Goal: Transaction & Acquisition: Purchase product/service

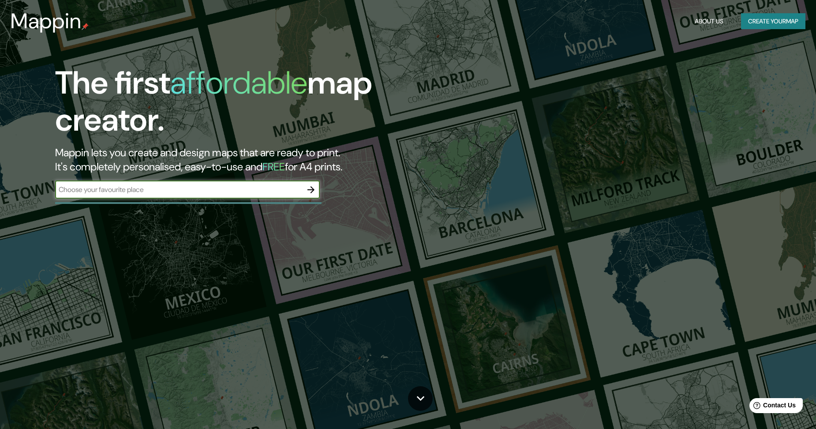
click at [764, 23] on button "Create your map" at bounding box center [773, 21] width 64 height 16
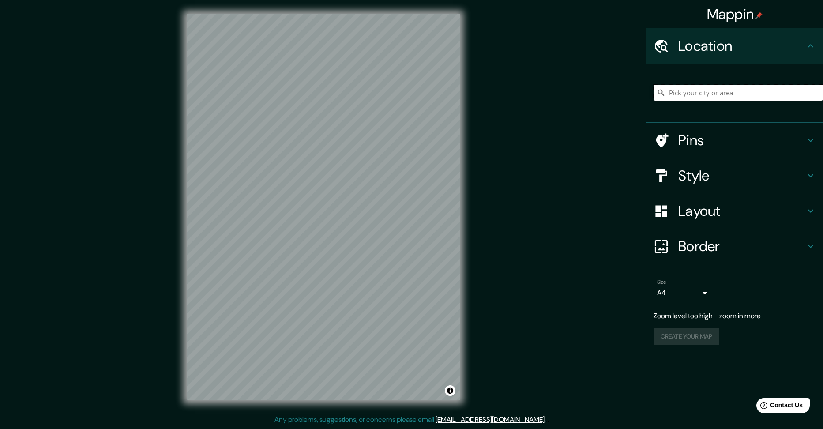
click at [683, 94] on input "Pick your city or area" at bounding box center [737, 93] width 169 height 16
type input "Calle La Sabana, Parrita - Provincia de Puntarenas, 60901, Costa Rica"
click at [731, 144] on h4 "Pins" at bounding box center [741, 140] width 127 height 18
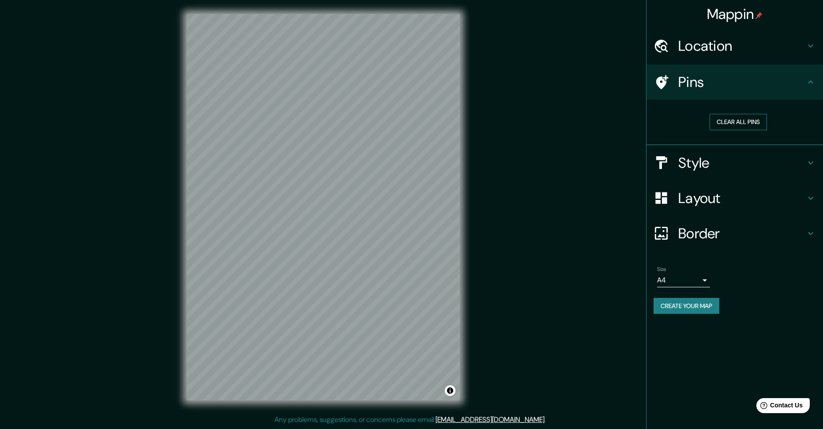
click at [747, 125] on button "Clear all pins" at bounding box center [737, 122] width 57 height 16
click at [726, 120] on button "Clear all pins" at bounding box center [737, 122] width 57 height 16
click at [735, 113] on div "Clear all pins" at bounding box center [737, 122] width 169 height 30
click at [739, 117] on button "Clear all pins" at bounding box center [737, 122] width 57 height 16
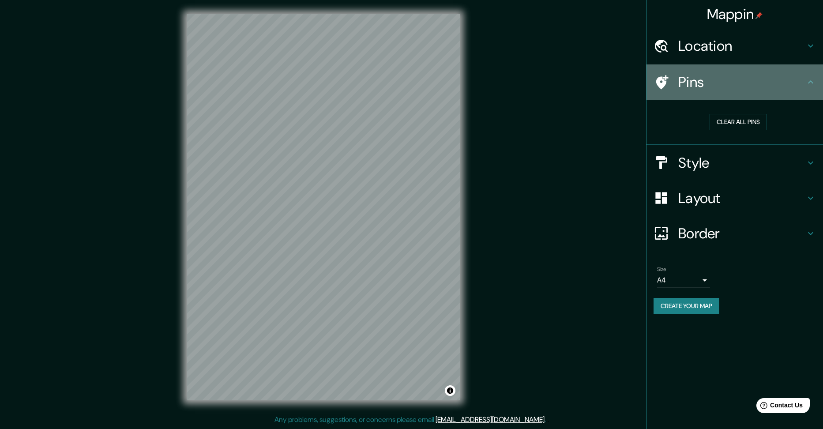
click at [743, 94] on div "Pins" at bounding box center [734, 81] width 176 height 35
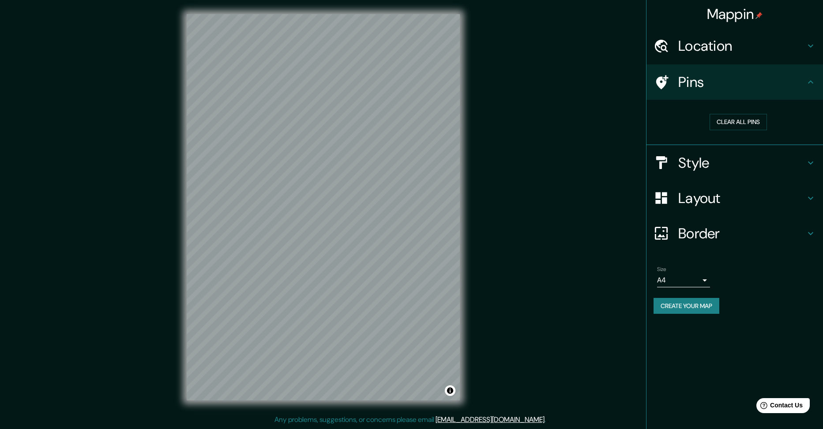
click at [728, 161] on h4 "Style" at bounding box center [741, 163] width 127 height 18
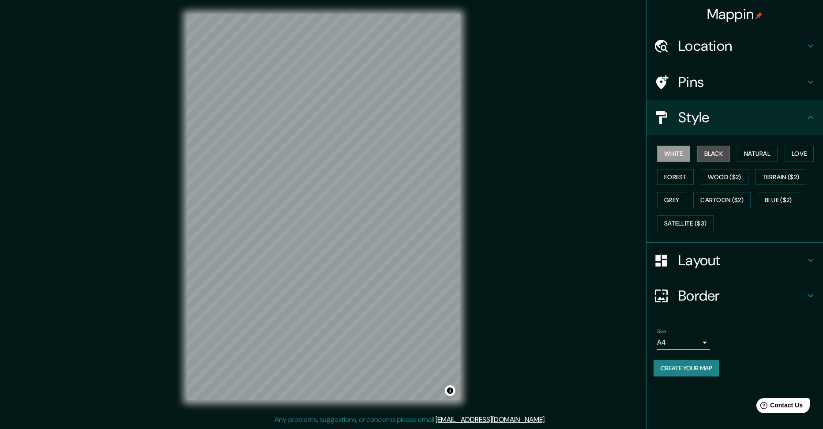
click at [720, 159] on button "Black" at bounding box center [713, 154] width 33 height 16
click at [752, 150] on button "Natural" at bounding box center [757, 154] width 41 height 16
click at [789, 155] on button "Love" at bounding box center [798, 154] width 29 height 16
click at [692, 178] on button "Forest" at bounding box center [675, 177] width 37 height 16
click at [717, 178] on button "Wood ($2)" at bounding box center [725, 177] width 48 height 16
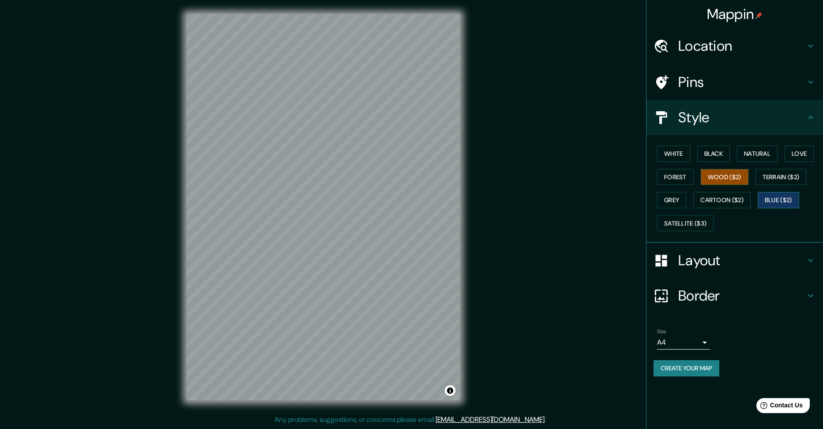
click at [788, 203] on button "Blue ($2)" at bounding box center [778, 200] width 41 height 16
click at [673, 201] on button "Grey" at bounding box center [671, 200] width 29 height 16
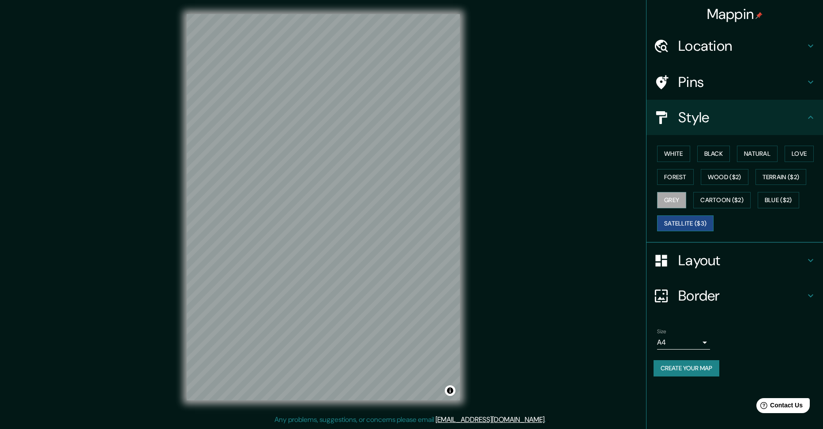
click at [694, 224] on button "Satellite ($3)" at bounding box center [685, 223] width 56 height 16
click at [678, 148] on button "White" at bounding box center [673, 154] width 33 height 16
click at [724, 156] on button "Black" at bounding box center [713, 154] width 33 height 16
click at [765, 155] on button "Natural" at bounding box center [757, 154] width 41 height 16
click at [712, 131] on div "Style" at bounding box center [734, 117] width 176 height 35
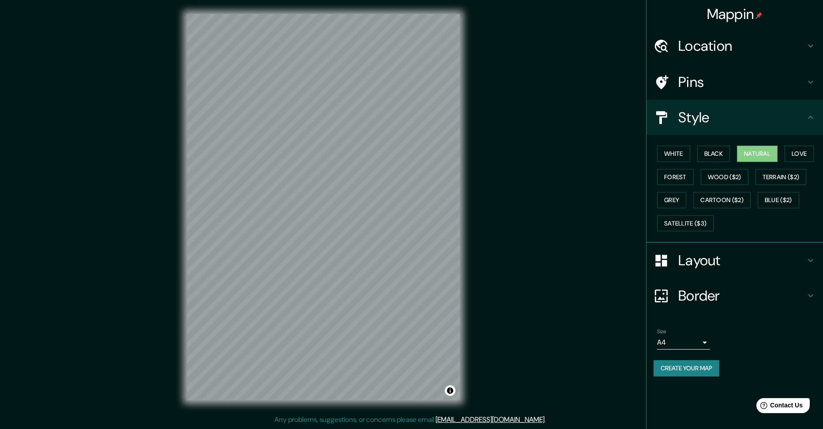
click at [709, 250] on div "Layout" at bounding box center [734, 260] width 176 height 35
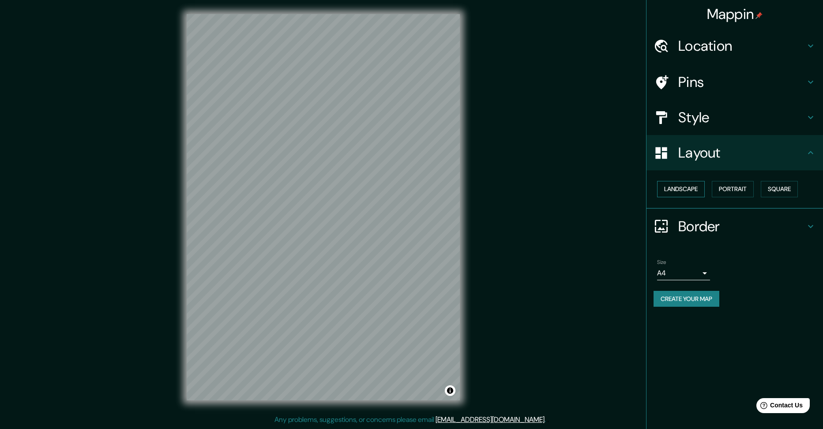
click at [693, 188] on button "Landscape" at bounding box center [681, 189] width 48 height 16
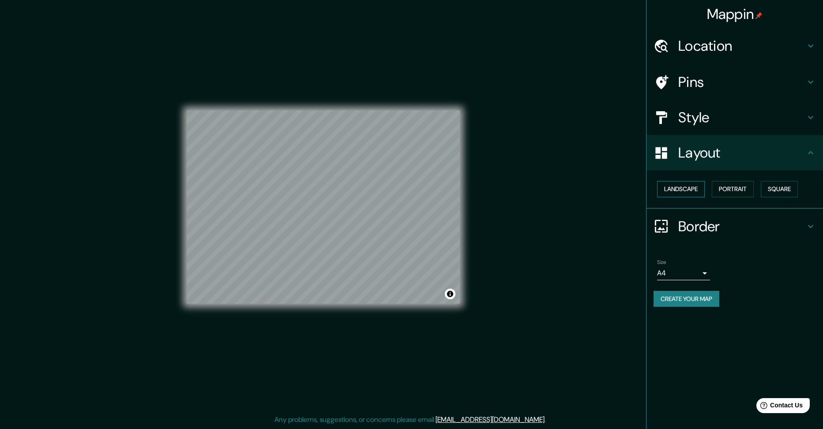
click at [692, 188] on button "Landscape" at bounding box center [681, 189] width 48 height 16
click at [758, 190] on div "Landscape Portrait Square" at bounding box center [737, 188] width 169 height 23
click at [750, 189] on button "Portrait" at bounding box center [733, 189] width 42 height 16
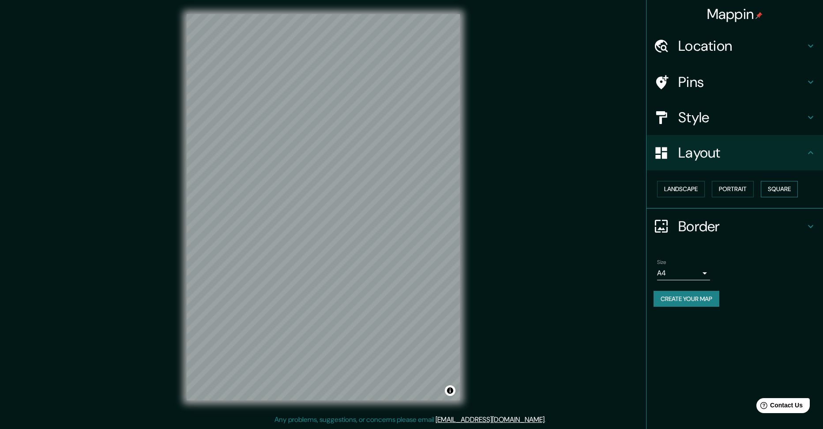
click at [781, 190] on button "Square" at bounding box center [779, 189] width 37 height 16
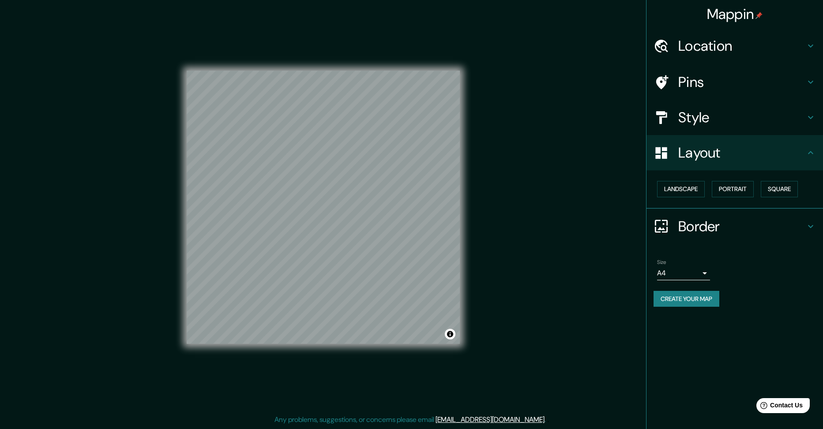
click at [682, 201] on div "Landscape Portrait Square" at bounding box center [734, 189] width 176 height 38
click at [684, 197] on div "Landscape Portrait Square" at bounding box center [737, 188] width 169 height 23
click at [681, 195] on button "Landscape" at bounding box center [681, 189] width 48 height 16
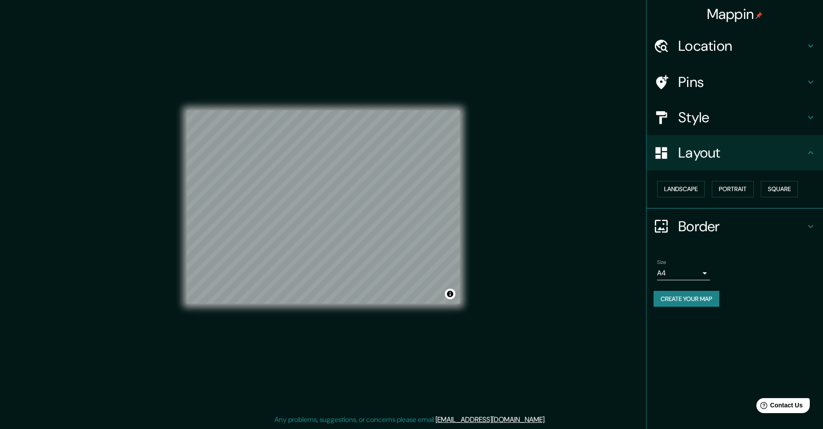
click at [690, 222] on h4 "Border" at bounding box center [741, 227] width 127 height 18
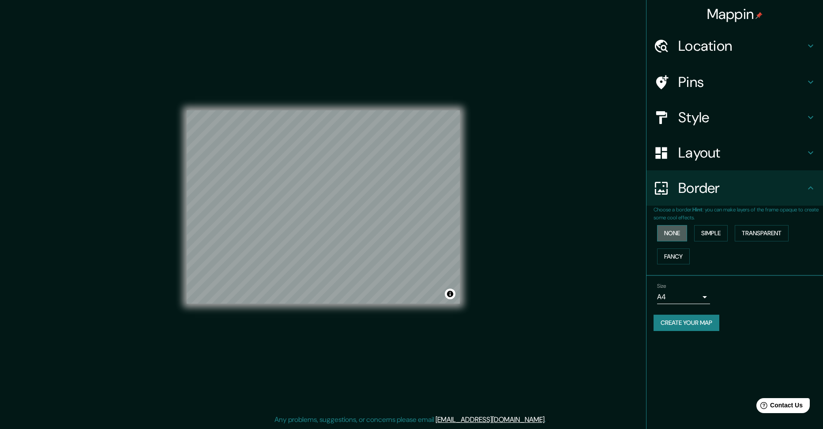
click at [683, 234] on button "None" at bounding box center [672, 233] width 30 height 16
click at [707, 235] on button "Simple" at bounding box center [711, 233] width 34 height 16
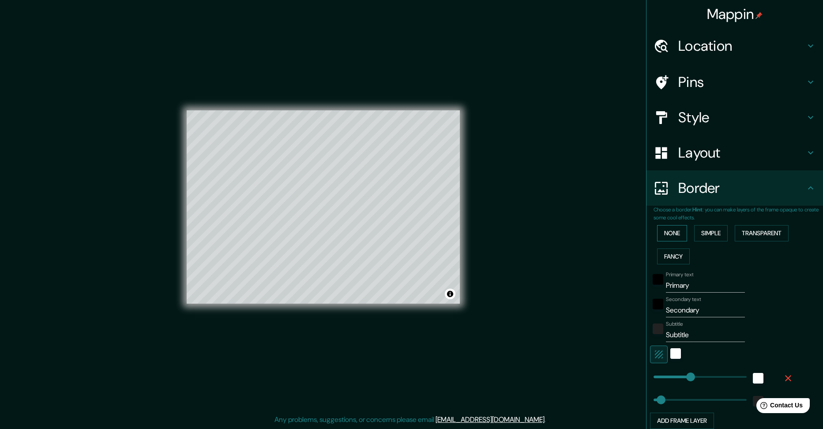
click at [676, 235] on button "None" at bounding box center [672, 233] width 30 height 16
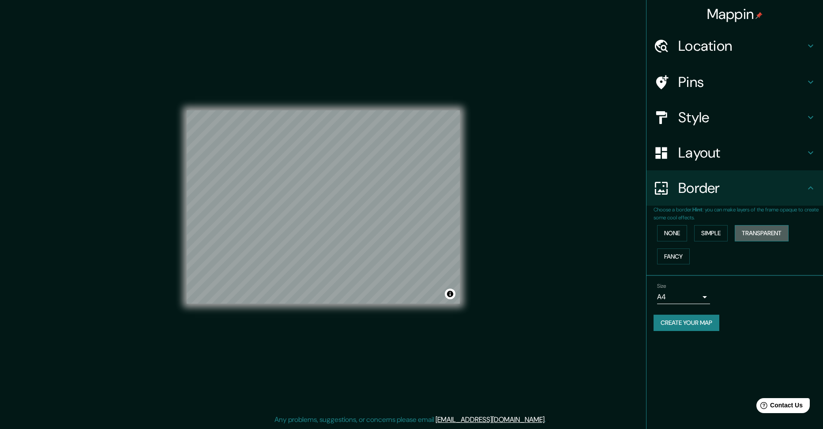
click at [763, 229] on button "Transparent" at bounding box center [762, 233] width 54 height 16
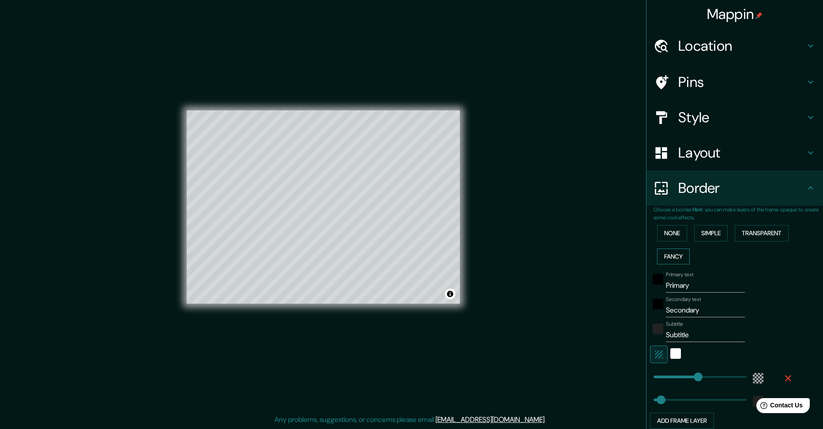
click at [676, 258] on button "Fancy" at bounding box center [673, 256] width 33 height 16
click at [679, 232] on button "None" at bounding box center [672, 233] width 30 height 16
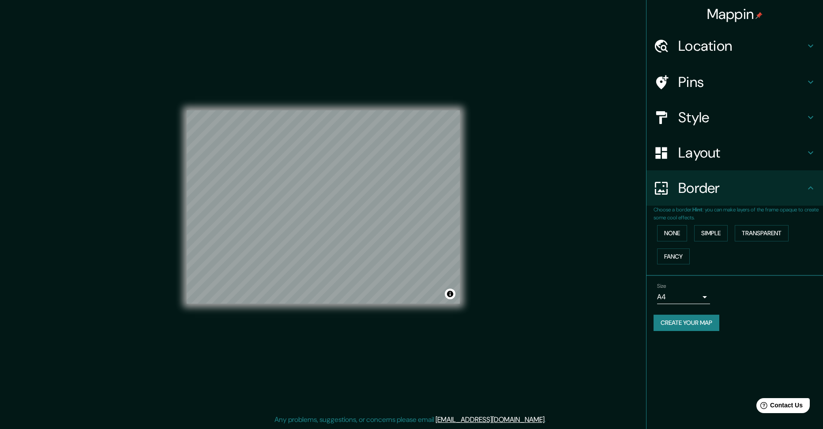
click at [729, 54] on h4 "Location" at bounding box center [741, 46] width 127 height 18
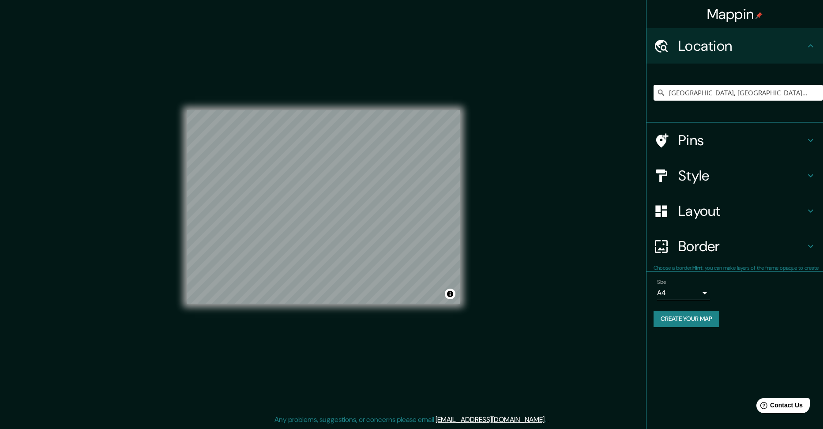
click at [729, 54] on h4 "Location" at bounding box center [741, 46] width 127 height 18
click at [720, 135] on h4 "Pins" at bounding box center [741, 140] width 127 height 18
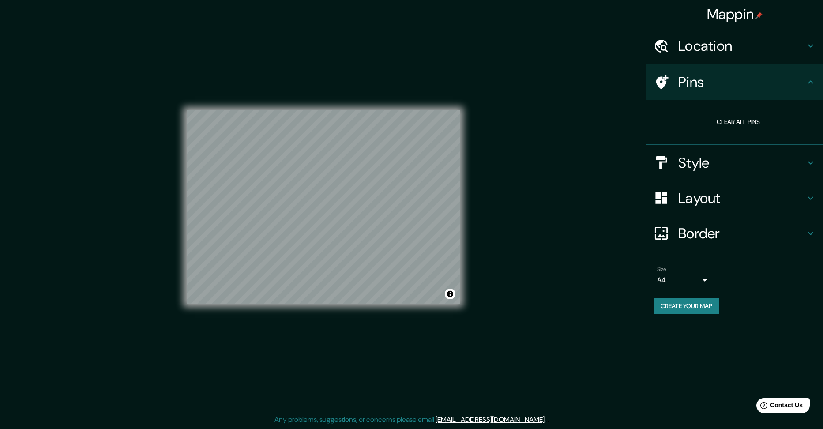
click at [718, 161] on h4 "Style" at bounding box center [741, 163] width 127 height 18
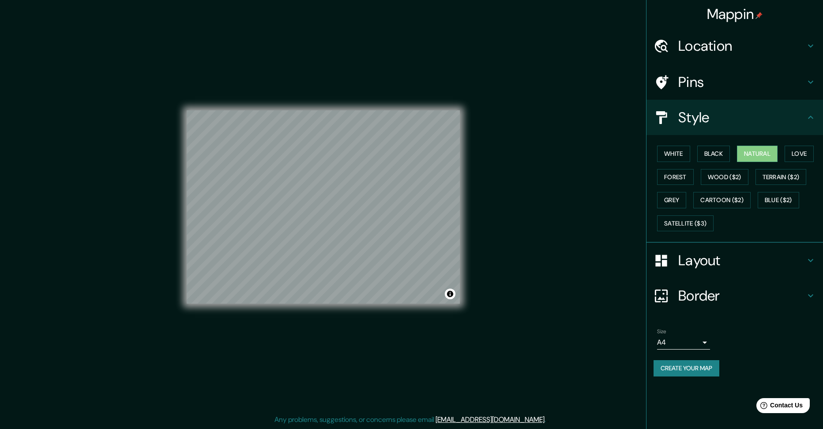
drag, startPoint x: 785, startPoint y: 125, endPoint x: 780, endPoint y: 133, distance: 8.9
click at [785, 125] on h4 "Style" at bounding box center [741, 118] width 127 height 18
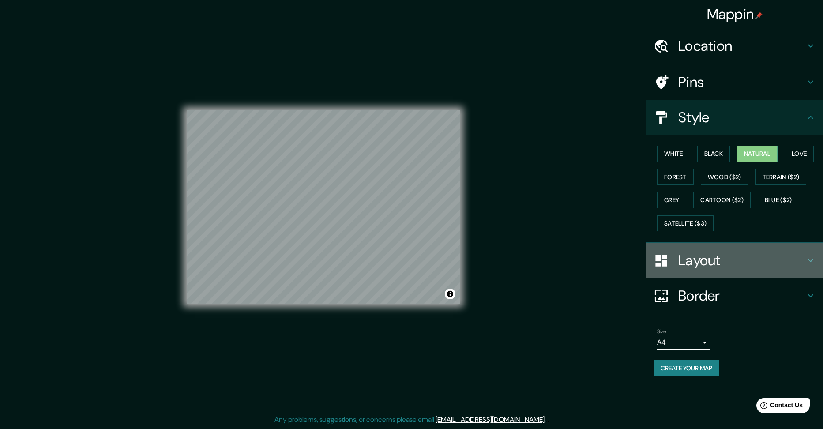
click at [757, 254] on h4 "Layout" at bounding box center [741, 260] width 127 height 18
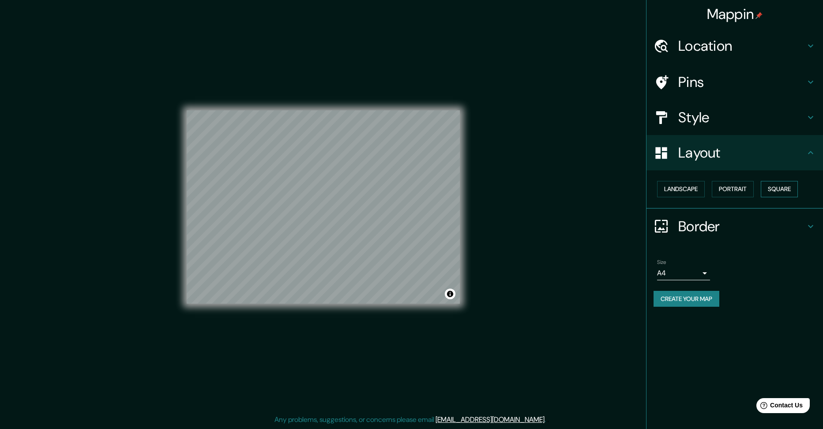
click at [783, 191] on button "Square" at bounding box center [779, 189] width 37 height 16
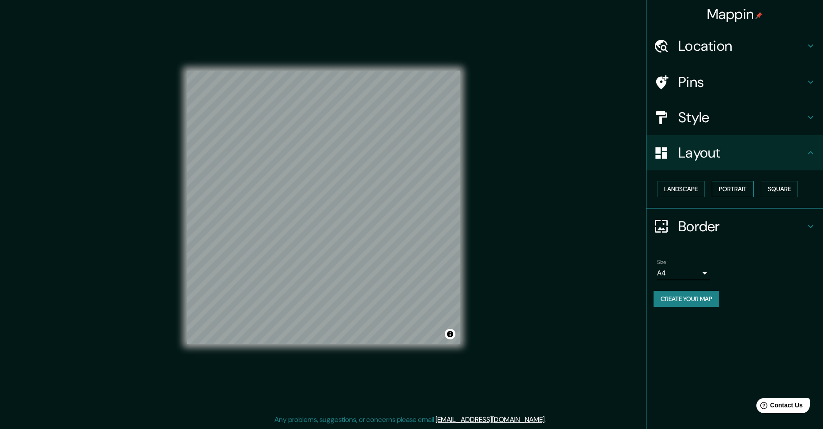
click at [721, 195] on button "Portrait" at bounding box center [733, 189] width 42 height 16
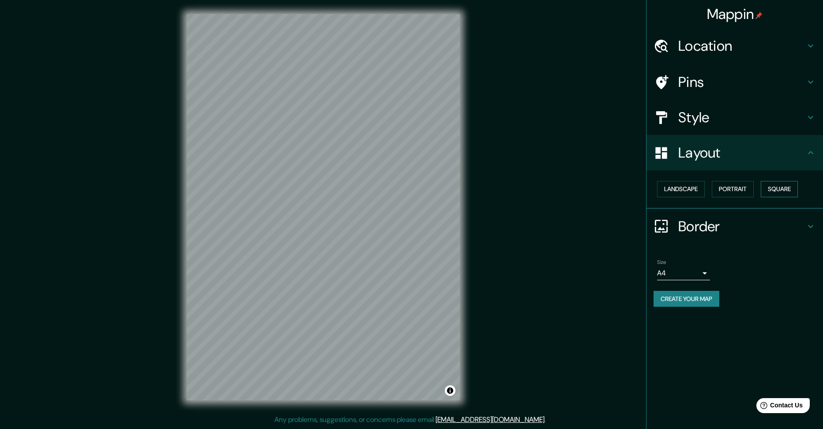
click at [772, 192] on button "Square" at bounding box center [779, 189] width 37 height 16
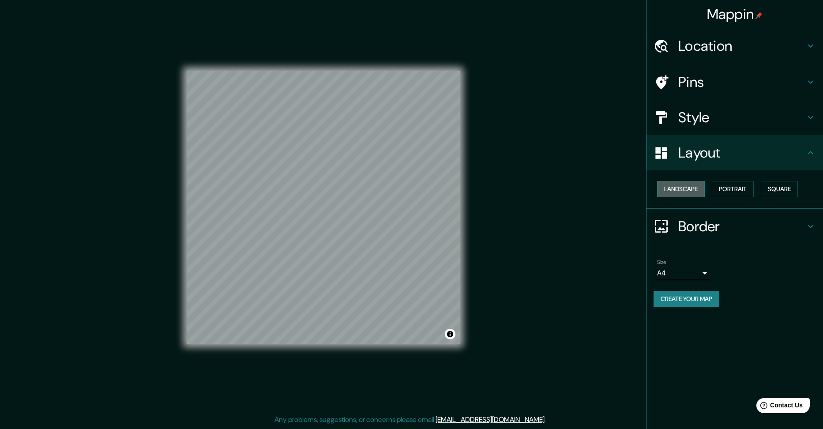
click at [692, 193] on button "Landscape" at bounding box center [681, 189] width 48 height 16
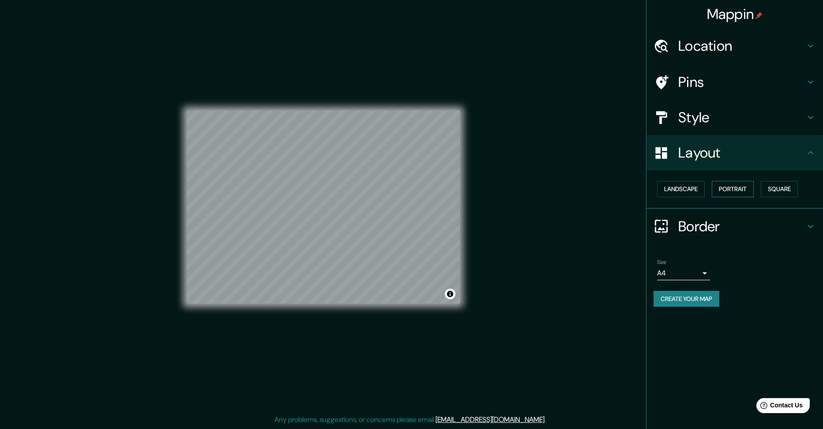
click at [744, 190] on button "Portrait" at bounding box center [733, 189] width 42 height 16
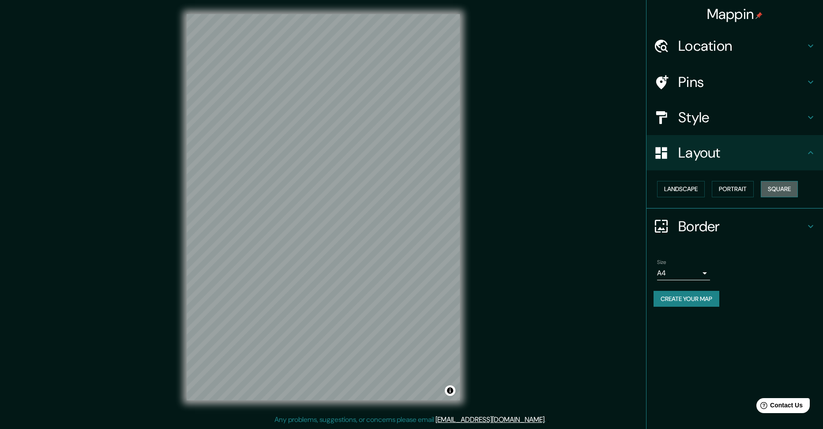
click at [798, 190] on button "Square" at bounding box center [779, 189] width 37 height 16
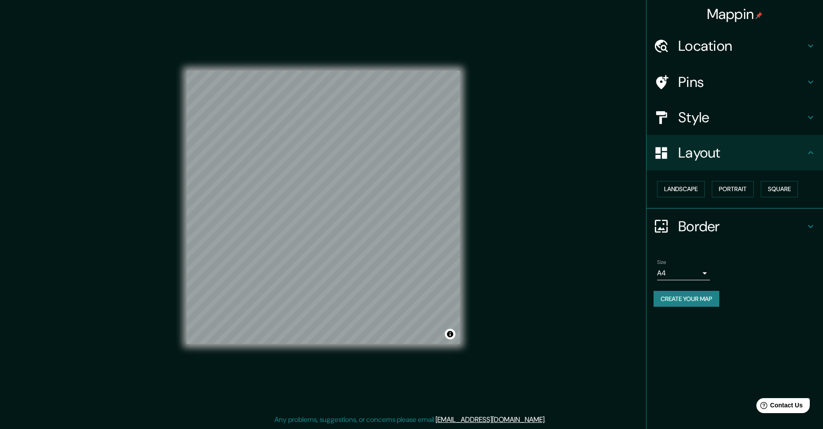
click at [713, 278] on div "Size A4 single" at bounding box center [734, 269] width 162 height 28
click at [708, 273] on body "Mappin Location Calle La Sabana, Parrita - Provincia de Puntarenas, 60901, Cost…" at bounding box center [411, 214] width 823 height 429
click at [702, 311] on li "A3" at bounding box center [683, 308] width 53 height 16
click at [703, 278] on body "Mappin Location Calle La Sabana, Parrita - Provincia de Puntarenas, 60901, Cost…" at bounding box center [411, 214] width 823 height 429
click at [702, 322] on li "A1 ($2.50)" at bounding box center [683, 323] width 53 height 16
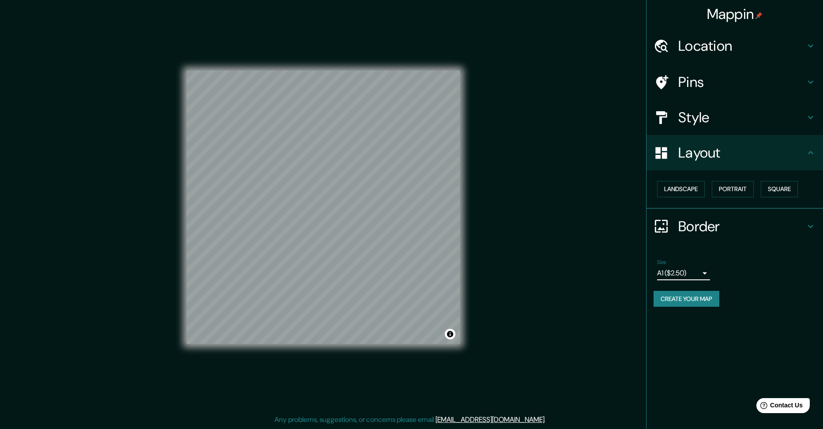
click at [696, 276] on body "Mappin Location Calle La Sabana, Parrita - Provincia de Puntarenas, 60901, Cost…" at bounding box center [411, 214] width 823 height 429
click at [688, 295] on li "A4" at bounding box center [683, 292] width 53 height 16
type input "single"
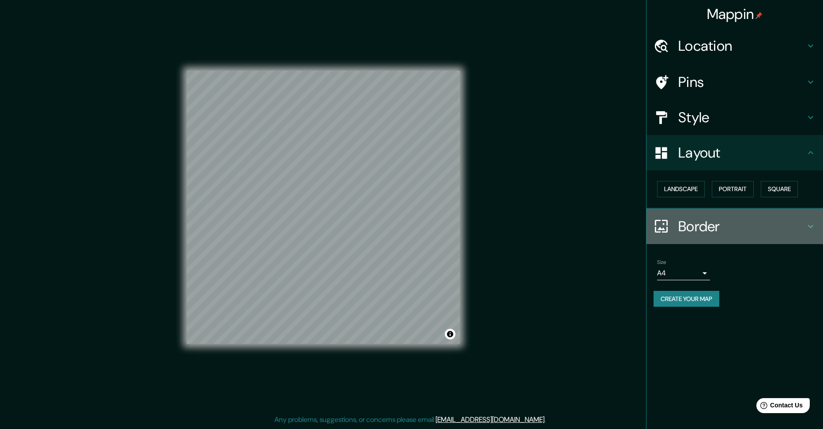
click at [712, 230] on h4 "Border" at bounding box center [741, 227] width 127 height 18
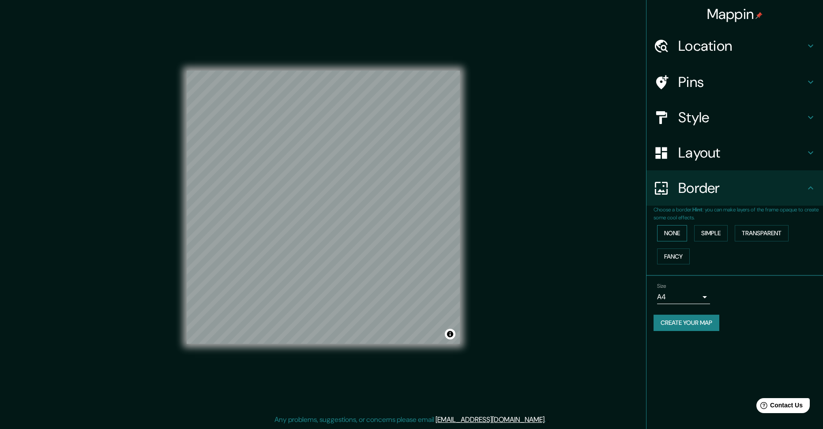
click at [681, 233] on button "None" at bounding box center [672, 233] width 30 height 16
drag, startPoint x: 706, startPoint y: 232, endPoint x: 686, endPoint y: 236, distance: 20.7
click at [706, 232] on button "Simple" at bounding box center [711, 233] width 34 height 16
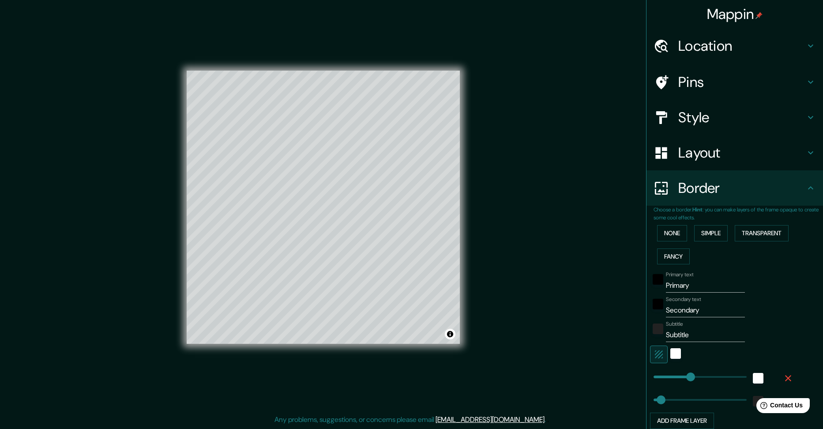
click at [683, 236] on div "None Simple Transparent Fancy" at bounding box center [737, 244] width 169 height 46
click at [673, 233] on button "None" at bounding box center [672, 233] width 30 height 16
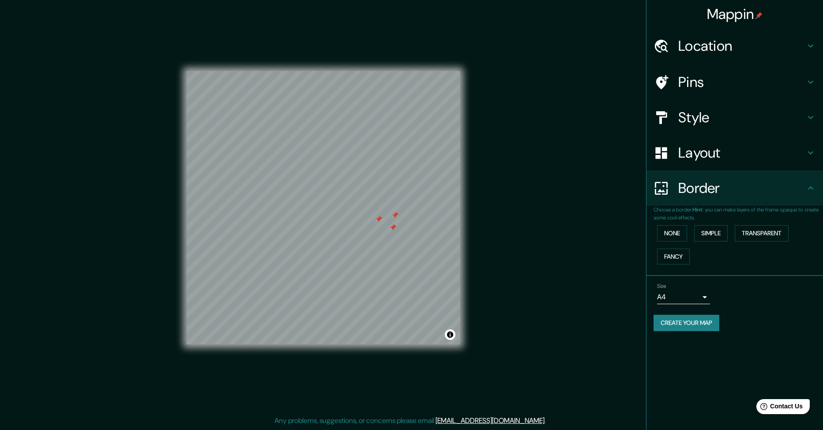
click at [701, 78] on h4 "Pins" at bounding box center [741, 82] width 127 height 18
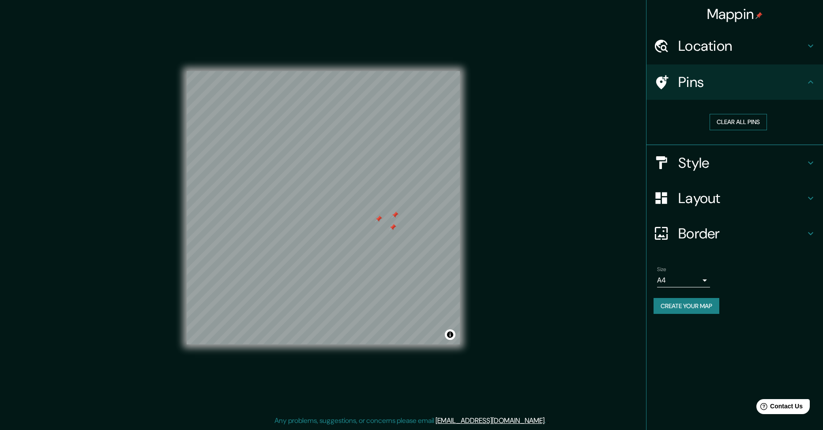
click at [728, 118] on button "Clear all pins" at bounding box center [737, 122] width 57 height 16
click at [424, 247] on div at bounding box center [423, 246] width 7 height 7
click at [697, 310] on button "Create your map" at bounding box center [686, 306] width 66 height 16
click at [592, 313] on div "Mappin Location Calle La Sabana, Parrita - Provincia de Puntarenas, 60901, Cost…" at bounding box center [411, 214] width 823 height 429
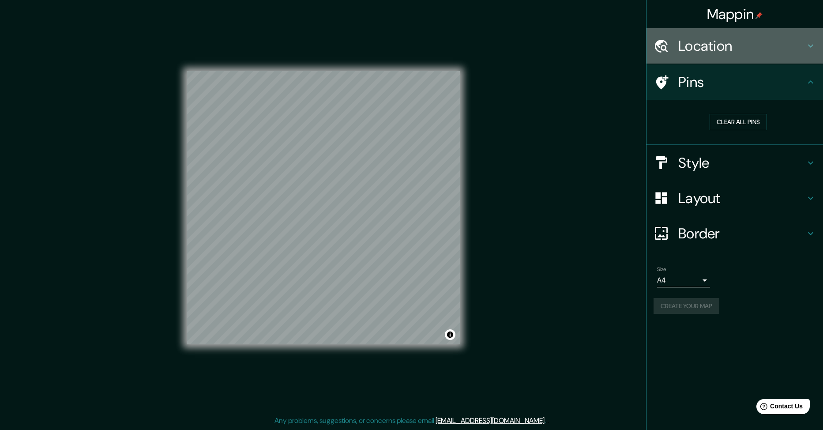
click at [732, 61] on div "Location" at bounding box center [734, 45] width 176 height 35
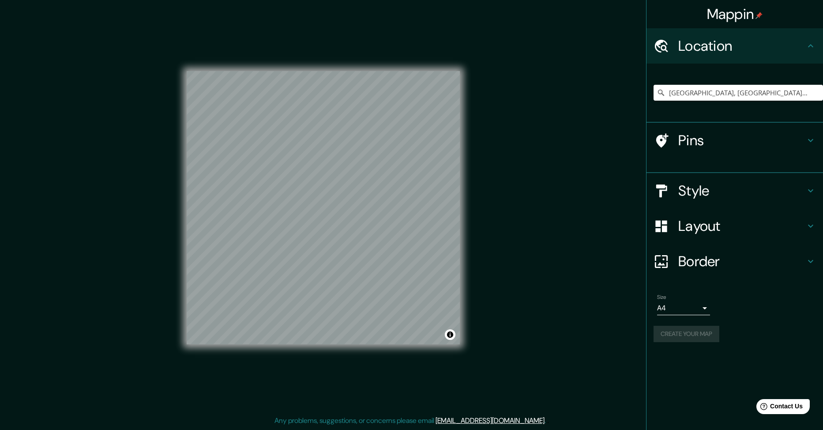
click at [731, 56] on div "Location" at bounding box center [734, 45] width 176 height 35
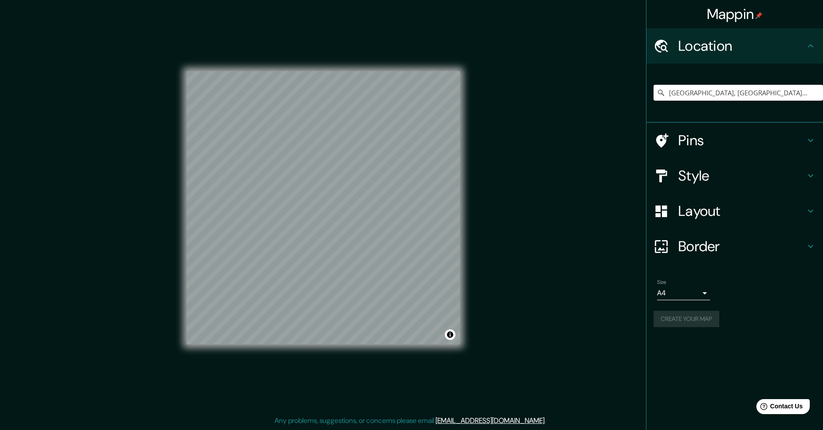
click at [664, 349] on div "Mappin Location Calle La Sabana, Parrita - Provincia de Puntarenas, 60901, Cost…" at bounding box center [734, 215] width 177 height 430
click at [566, 176] on div "Mappin Location Calle La Sabana, Parrita - Provincia de Puntarenas, 60901, Cost…" at bounding box center [411, 214] width 823 height 429
click at [617, 295] on div "Mappin Location Calle La Sabana, Parrita - Provincia de Puntarenas, 60901, Cost…" at bounding box center [411, 214] width 823 height 428
click at [349, 259] on div at bounding box center [346, 258] width 7 height 7
click at [345, 255] on div at bounding box center [346, 253] width 7 height 7
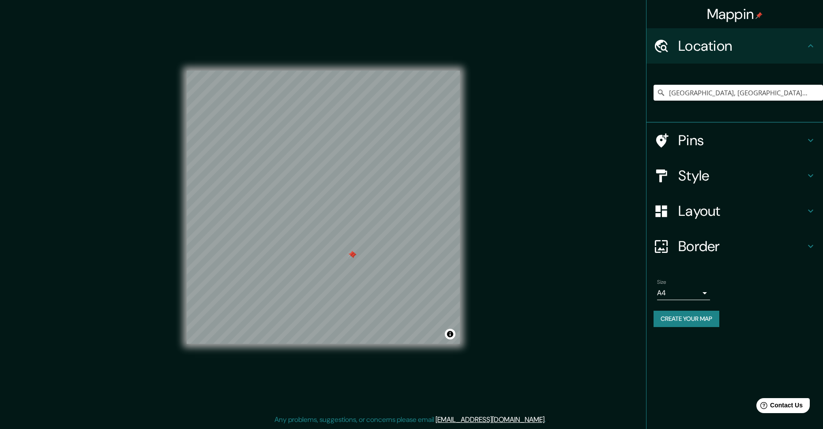
click at [350, 257] on div at bounding box center [351, 254] width 7 height 7
click at [352, 257] on div at bounding box center [352, 255] width 7 height 7
click at [677, 320] on button "Create your map" at bounding box center [686, 319] width 66 height 16
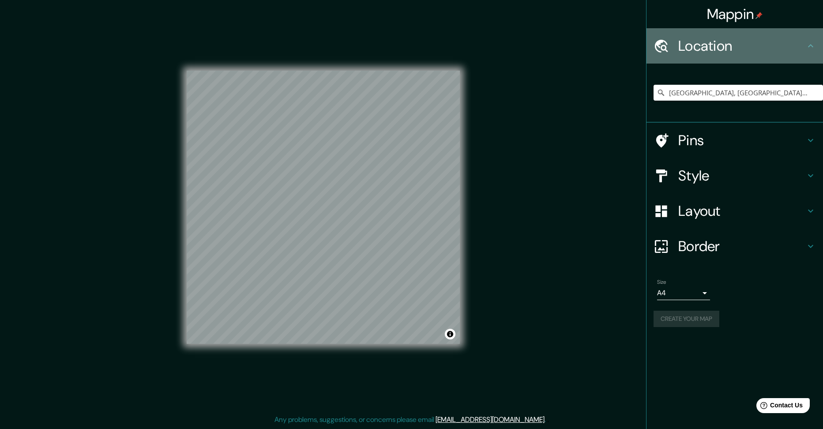
click at [768, 49] on h4 "Location" at bounding box center [741, 46] width 127 height 18
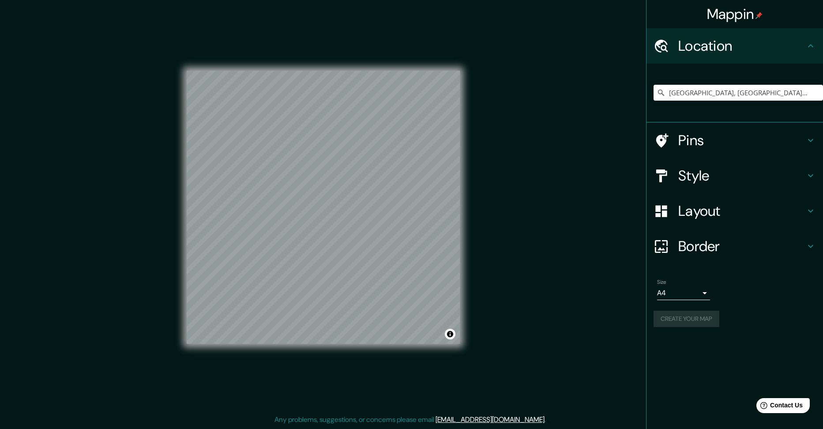
click at [810, 45] on icon at bounding box center [810, 45] width 5 height 3
click at [624, 368] on div "Mappin Location Calle La Sabana, Parrita - Provincia de Puntarenas, 60901, Cost…" at bounding box center [411, 214] width 823 height 428
click at [696, 321] on button "Create your map" at bounding box center [686, 319] width 66 height 16
click at [606, 301] on div "Mappin Location Calle La Sabana, Parrita - Provincia de Puntarenas, 60901, Cost…" at bounding box center [411, 214] width 823 height 429
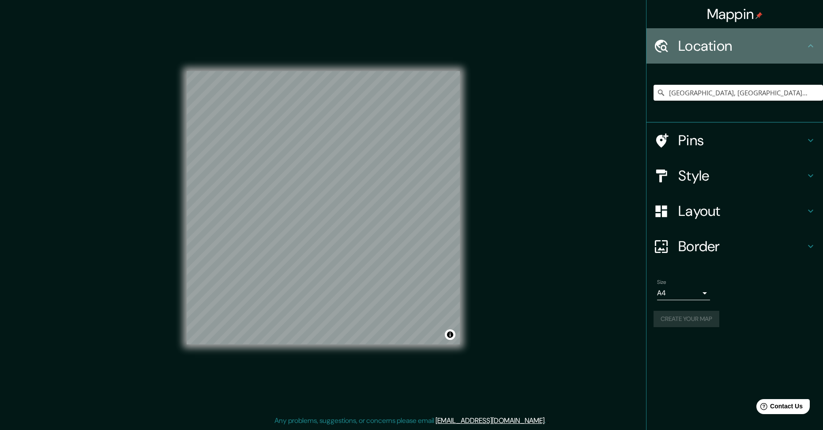
click at [816, 44] on div "Location" at bounding box center [734, 45] width 176 height 35
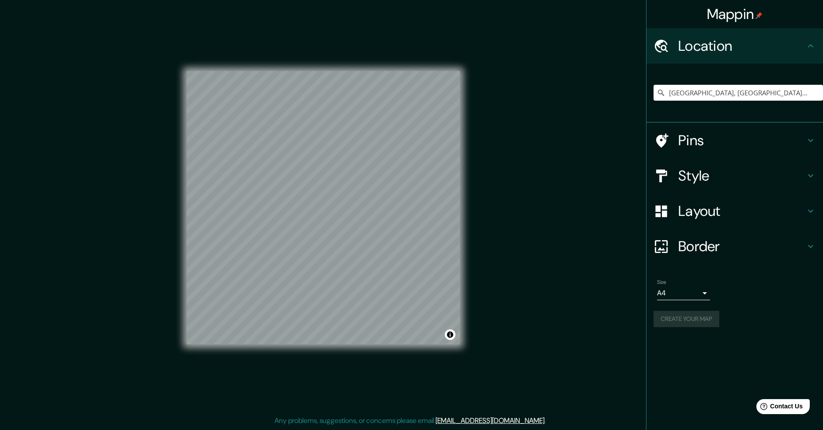
click at [804, 245] on h4 "Border" at bounding box center [741, 246] width 127 height 18
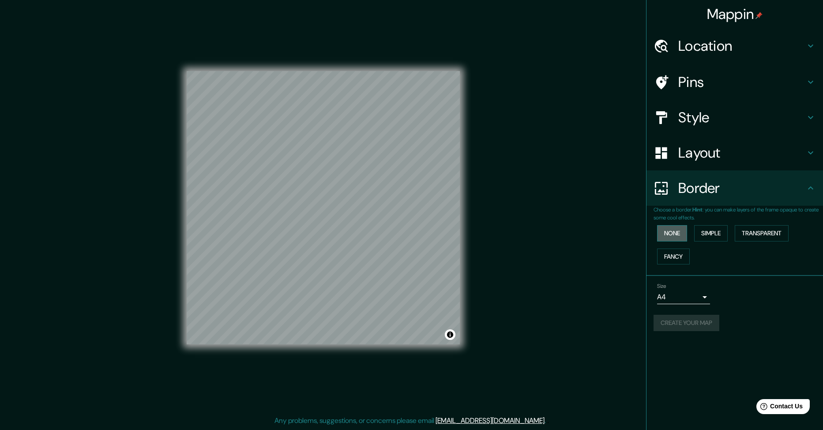
click at [676, 234] on button "None" at bounding box center [672, 233] width 30 height 16
click at [694, 321] on div "Create your map" at bounding box center [734, 323] width 162 height 16
click at [694, 324] on button "Create your map" at bounding box center [686, 323] width 66 height 16
click at [694, 296] on body "Mappin Location Calle La Sabana, Parrita - Provincia de Puntarenas, 60901, Cost…" at bounding box center [411, 215] width 823 height 430
click at [687, 330] on li "A3" at bounding box center [683, 331] width 53 height 16
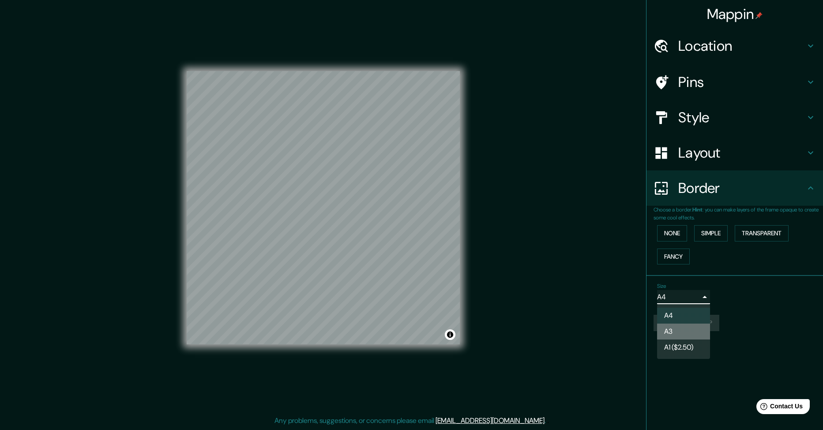
type input "a4"
click at [715, 327] on div "Create your map" at bounding box center [734, 323] width 162 height 16
click at [530, 291] on div "Mappin Location Calle La Sabana, Parrita - Provincia de Puntarenas, 60901, Cost…" at bounding box center [411, 214] width 823 height 429
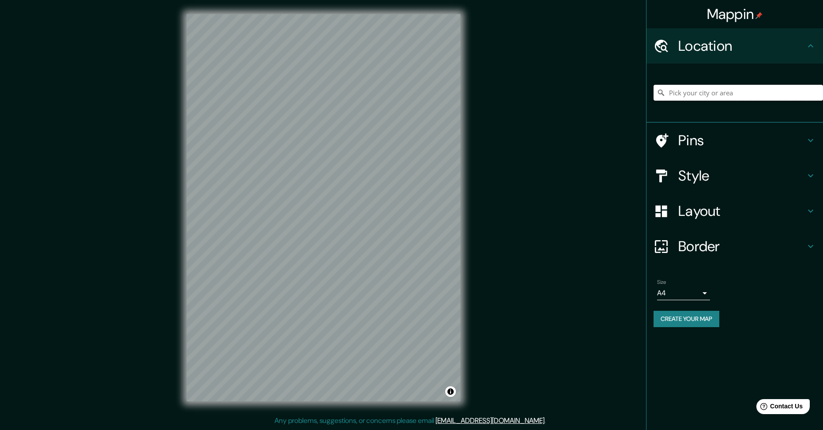
click at [681, 98] on input "Pick your city or area" at bounding box center [737, 93] width 169 height 16
type input "la"
click at [706, 96] on input "Pick your city or area" at bounding box center [737, 93] width 169 height 16
type input "[GEOGRAPHIC_DATA], [GEOGRAPHIC_DATA] - [GEOGRAPHIC_DATA], 60901, [PERSON_NAME][…"
click at [712, 143] on h4 "Pines" at bounding box center [741, 140] width 127 height 18
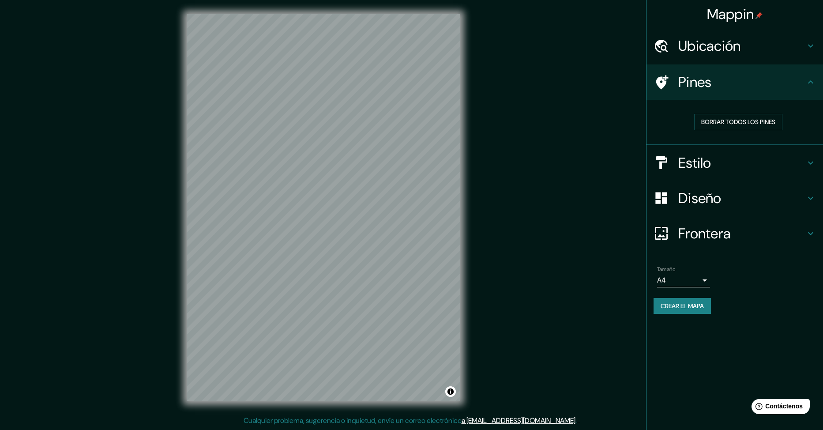
click at [724, 87] on h4 "Pines" at bounding box center [741, 82] width 127 height 18
click at [708, 158] on h4 "Estilo" at bounding box center [741, 163] width 127 height 18
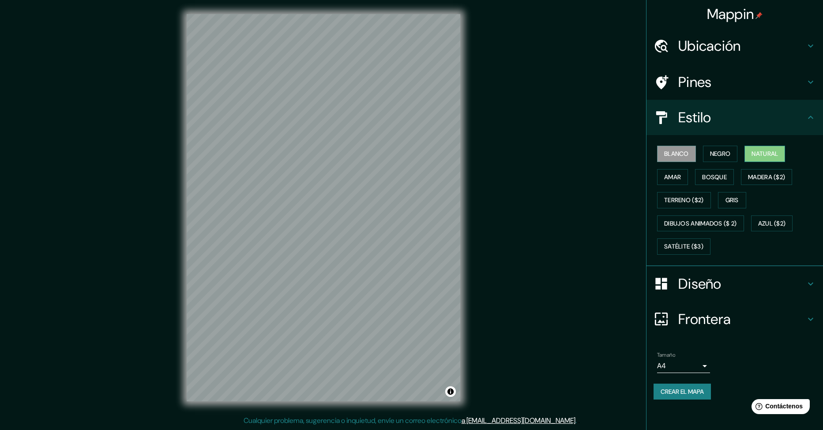
click at [749, 150] on button "Natural" at bounding box center [764, 154] width 41 height 16
click at [685, 279] on h4 "Diseño" at bounding box center [741, 284] width 127 height 18
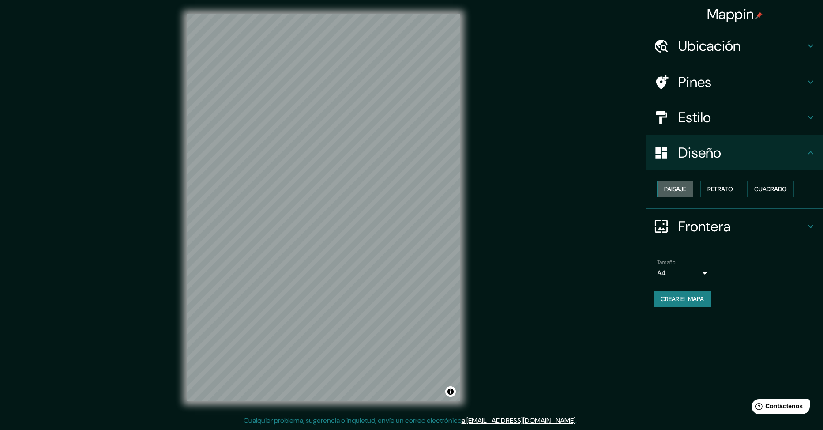
click at [674, 186] on font "Paisaje" at bounding box center [675, 189] width 22 height 11
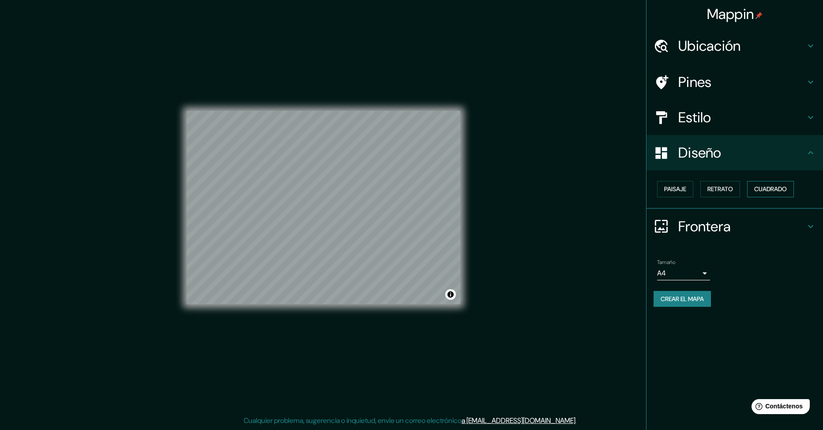
click at [784, 189] on font "Cuadrado" at bounding box center [770, 189] width 33 height 11
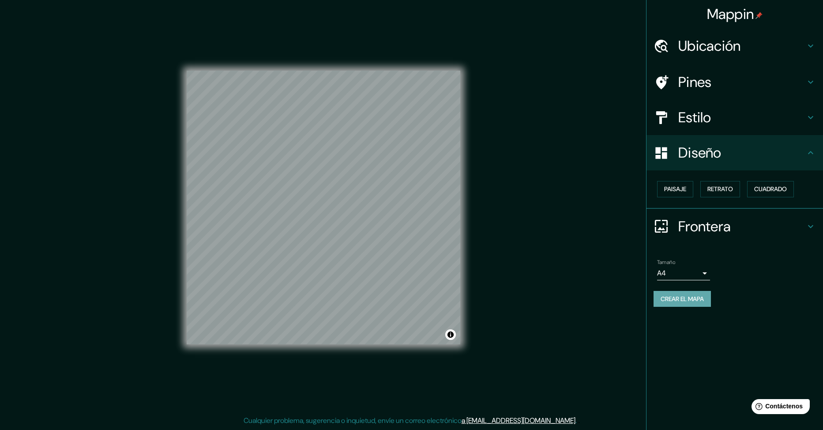
click at [691, 296] on font "Crear el mapa" at bounding box center [681, 298] width 43 height 11
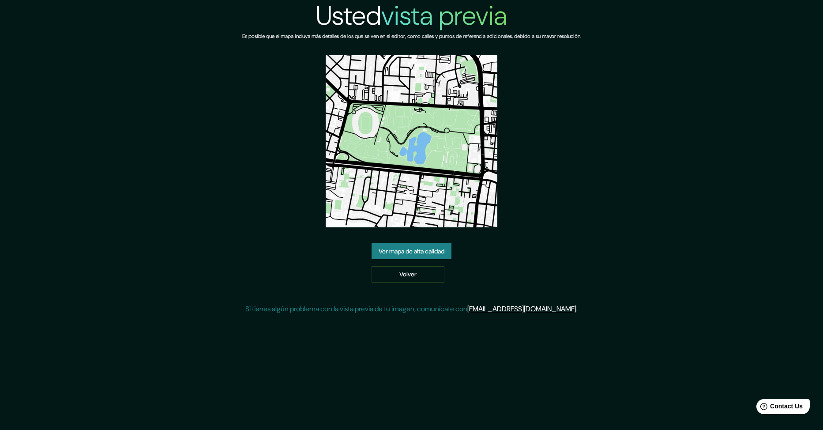
click at [424, 255] on link "Ver mapa de alta calidad" at bounding box center [411, 251] width 80 height 16
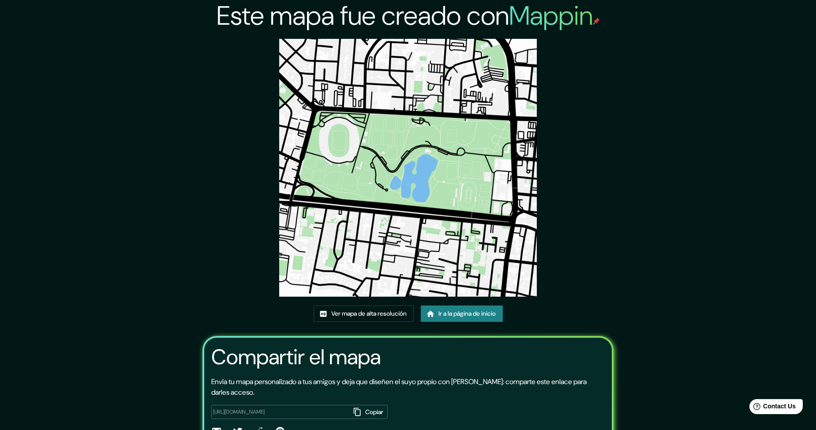
click at [458, 219] on img at bounding box center [408, 168] width 258 height 258
click at [452, 316] on font "Ir a la página de inicio" at bounding box center [467, 313] width 57 height 11
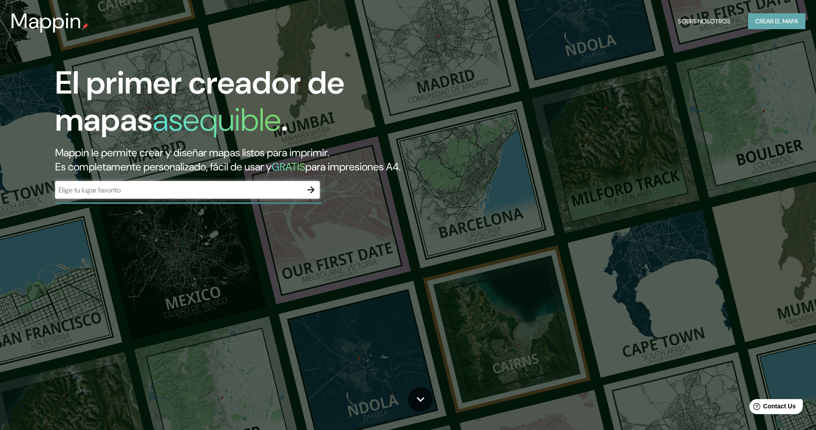
click at [792, 23] on font "Crear el mapa" at bounding box center [776, 21] width 43 height 11
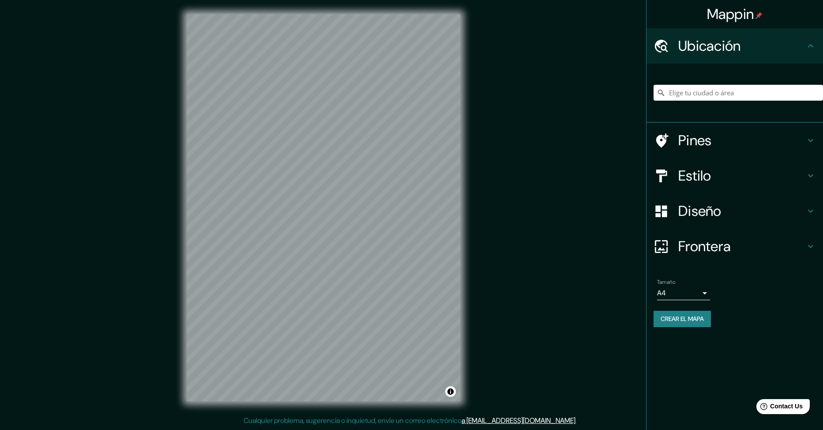
click at [705, 100] on input "Elige tu ciudad o área" at bounding box center [737, 93] width 169 height 16
type input "La Sabana, Vargas, La Guaira, Venezuela"
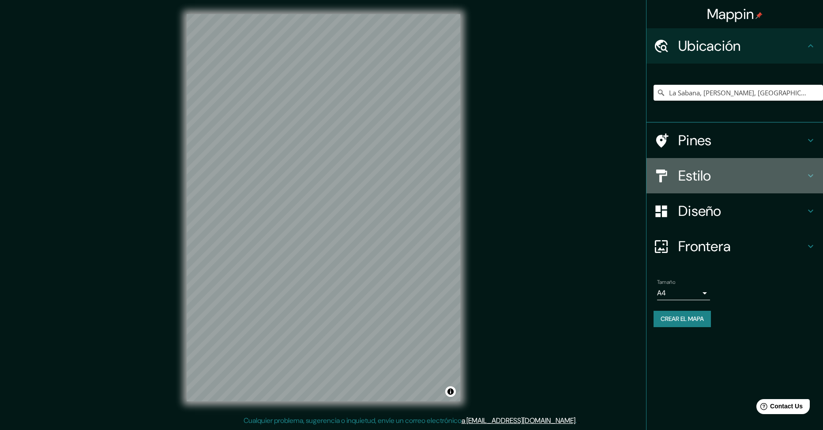
click at [724, 171] on h4 "Estilo" at bounding box center [741, 176] width 127 height 18
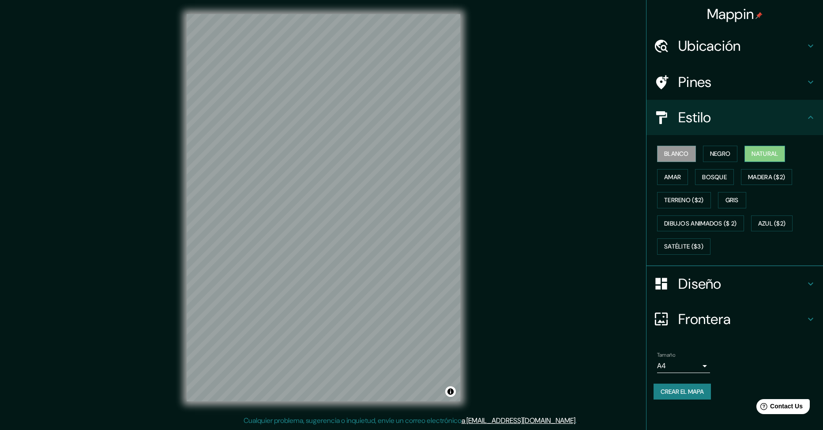
click at [761, 154] on font "Natural" at bounding box center [764, 153] width 26 height 11
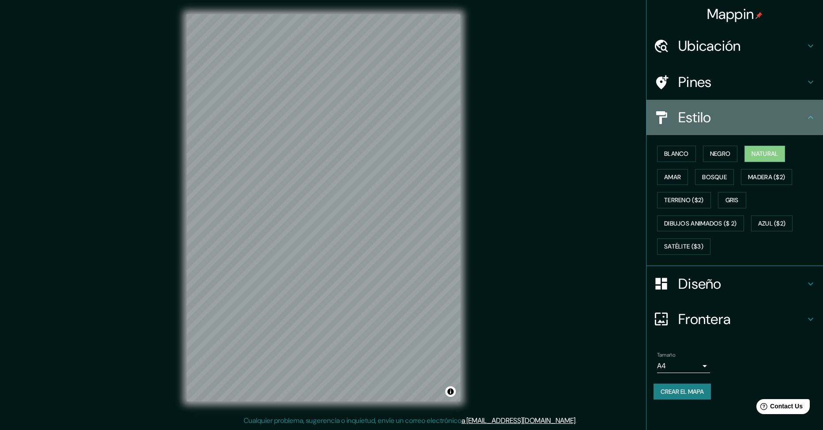
click at [724, 117] on h4 "Estilo" at bounding box center [741, 118] width 127 height 18
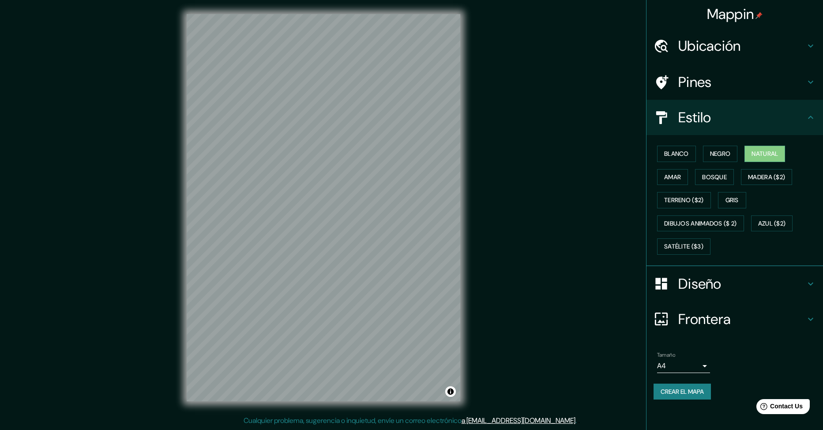
click at [708, 86] on h4 "Pines" at bounding box center [741, 82] width 127 height 18
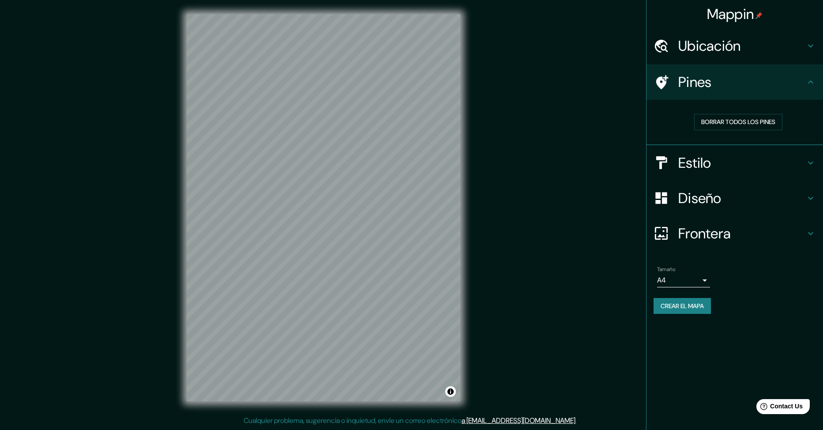
click at [708, 86] on h4 "Pines" at bounding box center [741, 82] width 127 height 18
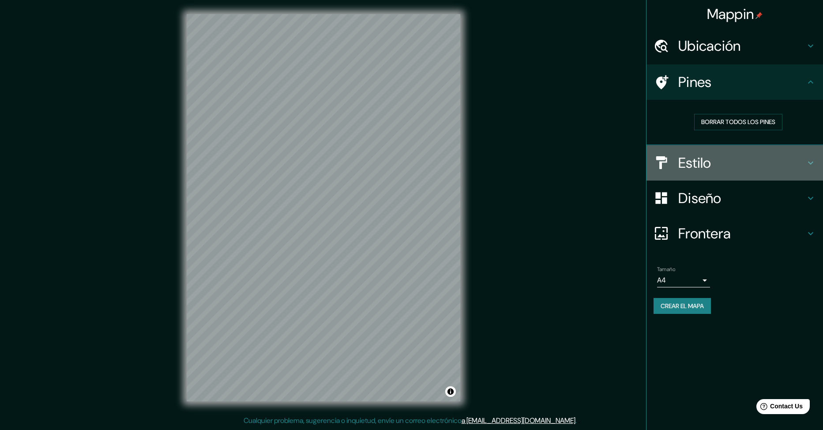
click at [713, 165] on h4 "Estilo" at bounding box center [741, 163] width 127 height 18
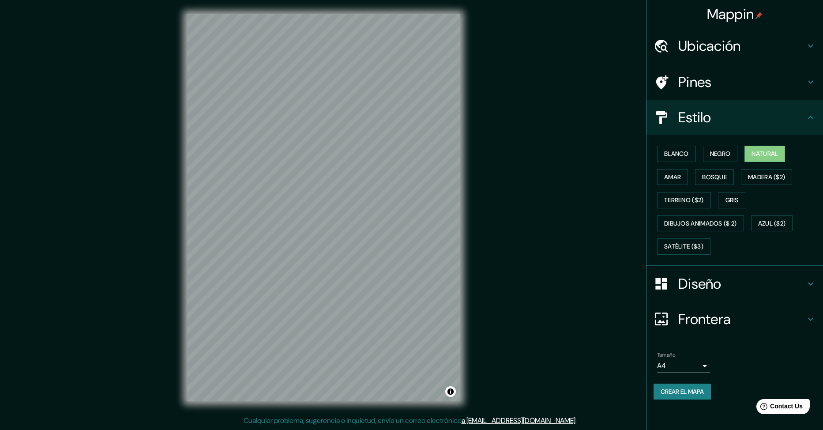
click at [705, 278] on h4 "Diseño" at bounding box center [741, 284] width 127 height 18
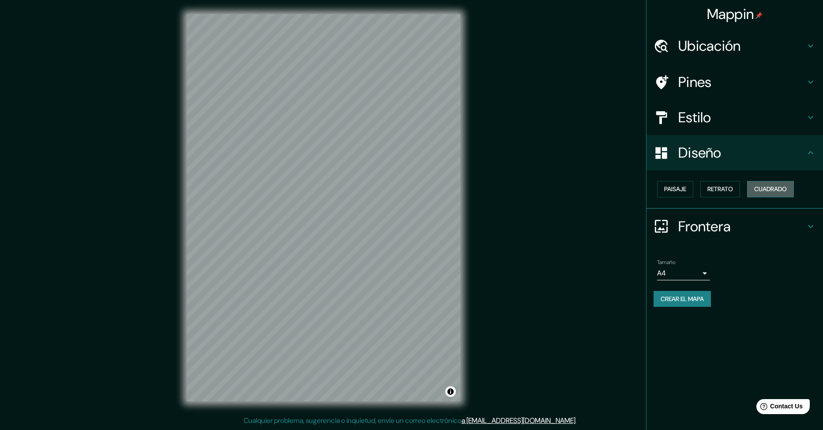
click at [758, 191] on font "Cuadrado" at bounding box center [770, 189] width 33 height 11
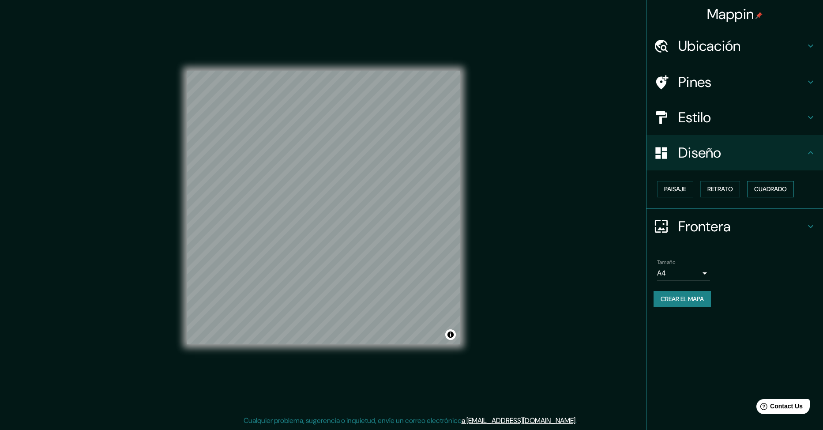
click at [758, 191] on font "Cuadrado" at bounding box center [770, 189] width 33 height 11
click at [675, 191] on font "Paisaje" at bounding box center [675, 189] width 22 height 11
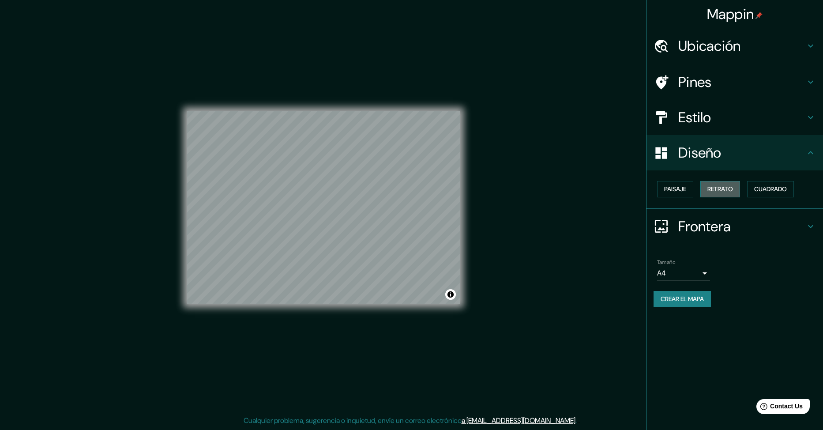
click at [709, 190] on font "Retrato" at bounding box center [720, 189] width 26 height 11
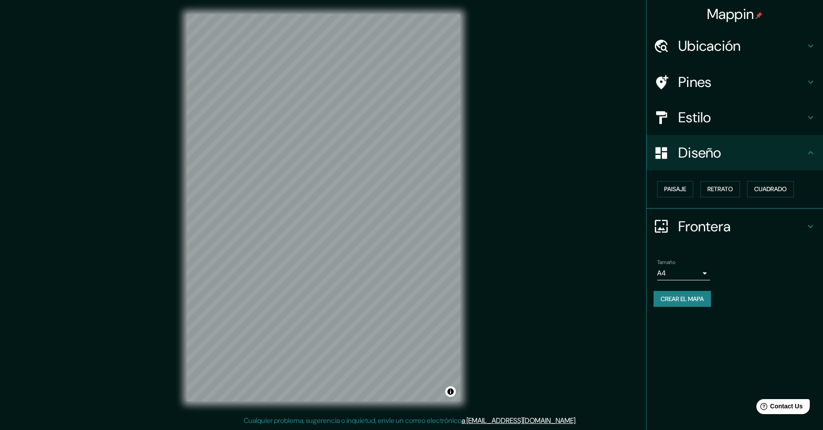
click at [701, 304] on font "Crear el mapa" at bounding box center [681, 298] width 43 height 11
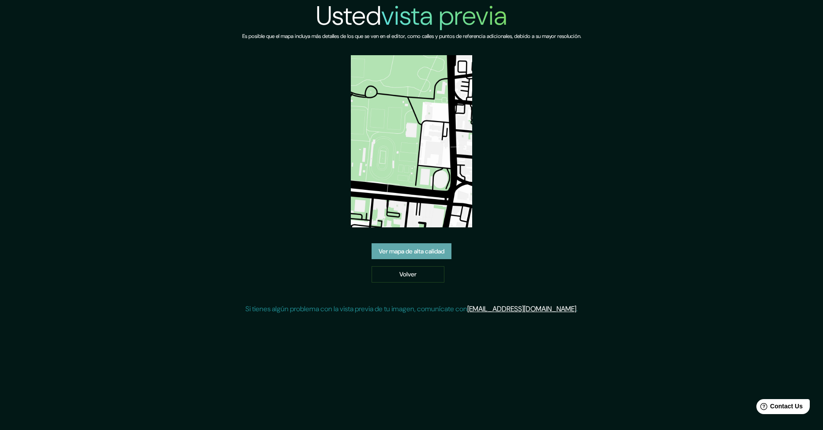
click at [438, 252] on link "Ver mapa de alta calidad" at bounding box center [411, 251] width 80 height 16
